Goal: Information Seeking & Learning: Learn about a topic

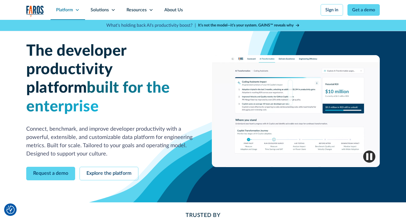
click at [81, 6] on div "Platform" at bounding box center [67, 10] width 34 height 20
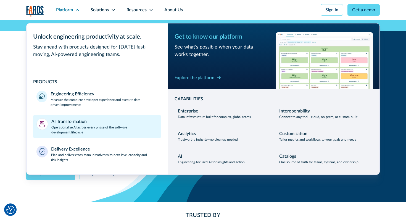
click at [89, 120] on div "AI Transformation Operationalize AI across every phase of the software developm…" at bounding box center [104, 126] width 107 height 17
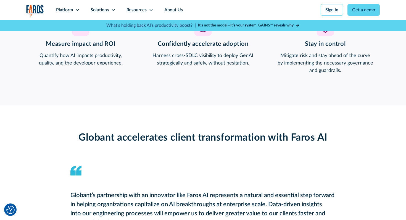
scroll to position [700, 0]
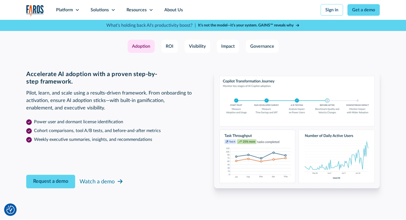
scroll to position [847, 0]
